Goal: Navigation & Orientation: Find specific page/section

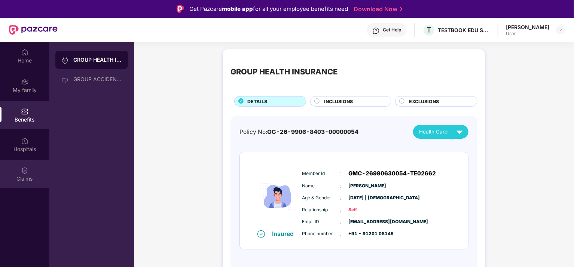
click at [30, 167] on div "Claims" at bounding box center [24, 174] width 49 height 28
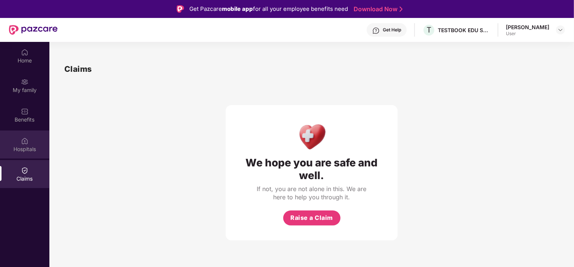
click at [20, 149] on div "Hospitals" at bounding box center [24, 149] width 49 height 7
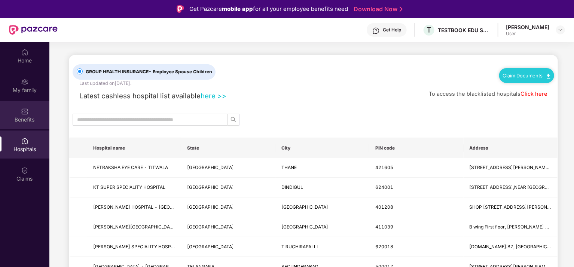
click at [28, 113] on img at bounding box center [24, 111] width 7 height 7
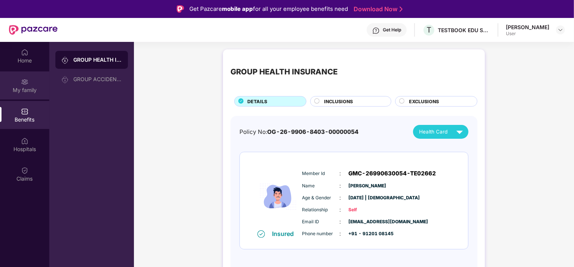
click at [24, 76] on div "My family" at bounding box center [24, 86] width 49 height 28
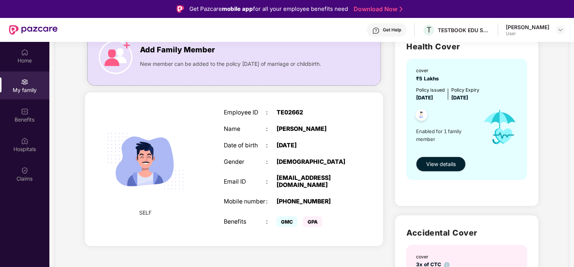
scroll to position [69, 0]
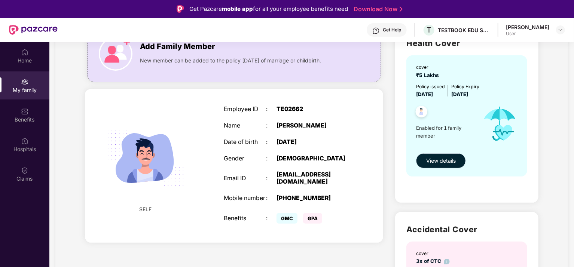
click at [437, 161] on span "View details" at bounding box center [442, 161] width 30 height 8
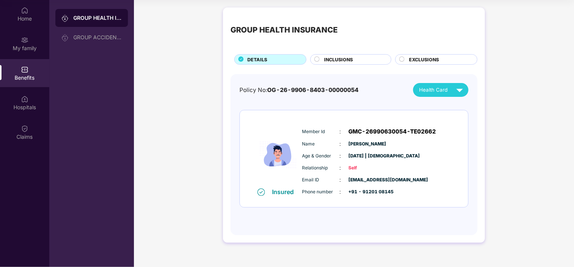
scroll to position [0, 0]
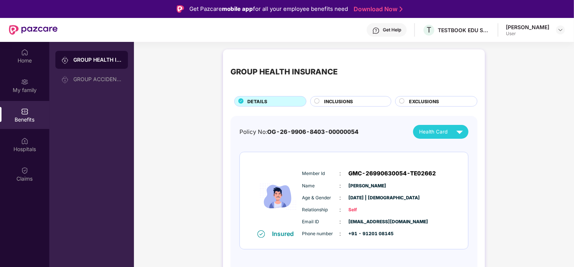
click at [20, 119] on div "Benefits" at bounding box center [24, 119] width 49 height 7
click at [108, 79] on div "GROUP ACCIDENTAL INSURANCE" at bounding box center [97, 79] width 49 height 6
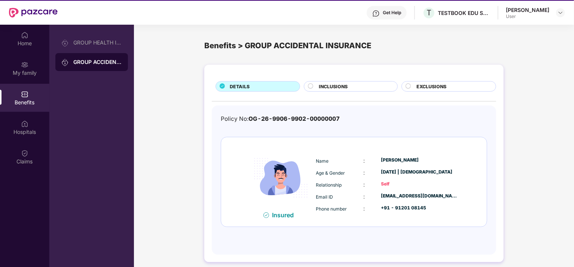
scroll to position [24, 0]
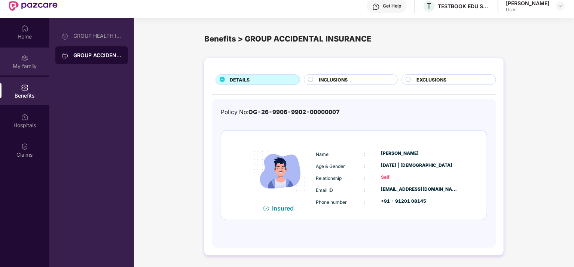
click at [28, 65] on div "My family" at bounding box center [24, 66] width 49 height 7
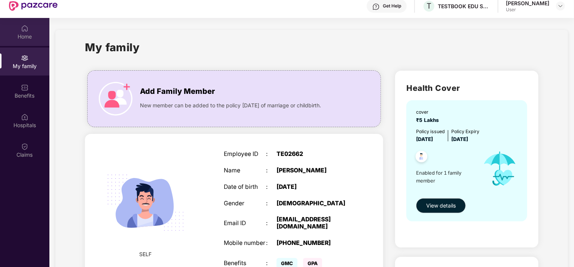
click at [27, 38] on div "Home" at bounding box center [24, 36] width 49 height 7
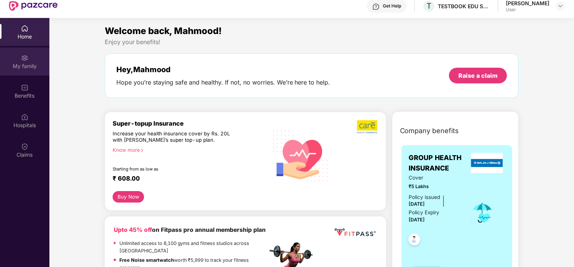
click at [24, 58] on img at bounding box center [24, 57] width 7 height 7
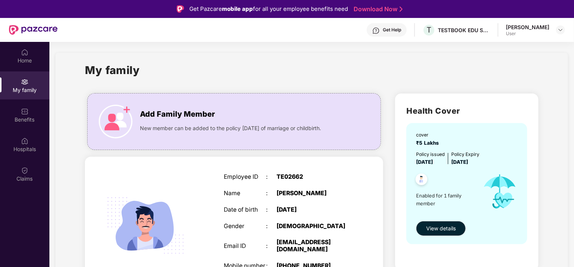
scroll to position [0, 0]
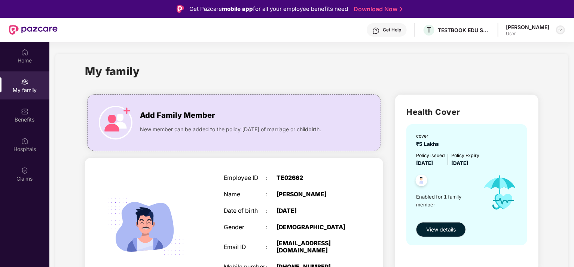
click at [561, 29] on img at bounding box center [561, 30] width 6 height 6
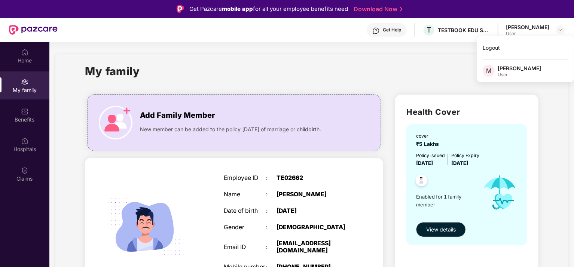
click at [511, 71] on div "[PERSON_NAME]" at bounding box center [519, 68] width 43 height 7
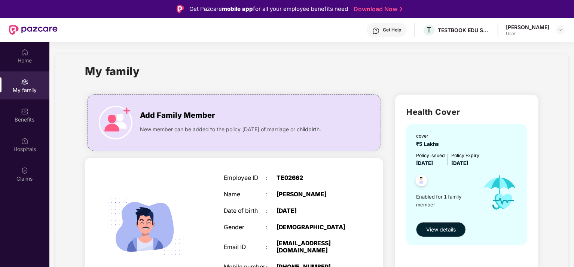
click at [528, 31] on div "User" at bounding box center [527, 34] width 43 height 6
click at [557, 29] on div at bounding box center [561, 29] width 9 height 9
click at [488, 50] on div "Logout" at bounding box center [525, 47] width 97 height 15
